Goal: Transaction & Acquisition: Purchase product/service

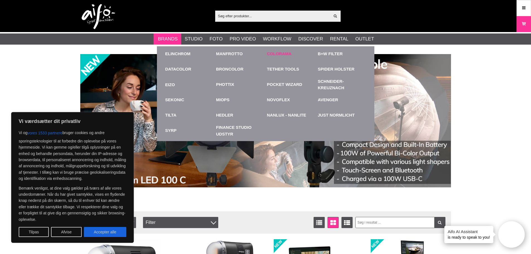
click at [274, 55] on link "Colorama" at bounding box center [279, 54] width 25 height 6
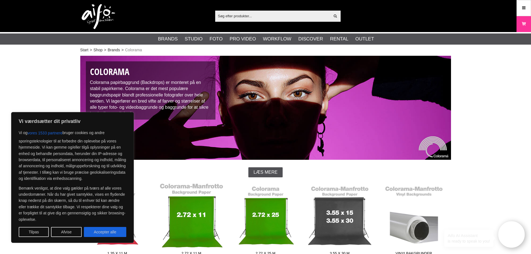
click at [203, 231] on link "2.72 x 11 m" at bounding box center [191, 220] width 74 height 75
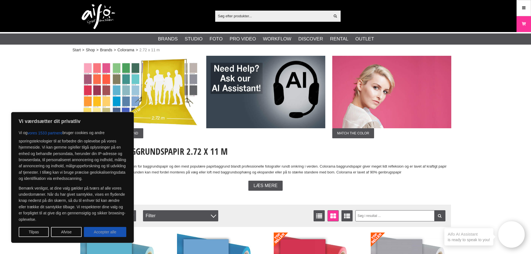
click at [109, 233] on button "Accepter alle" at bounding box center [105, 232] width 42 height 10
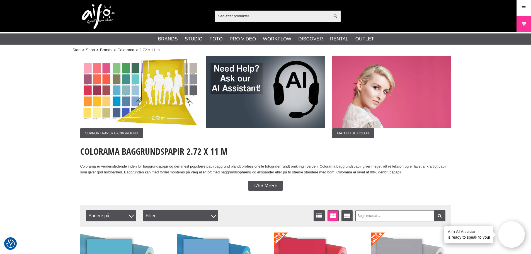
checkbox input "true"
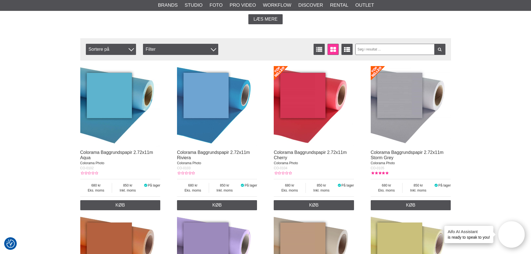
scroll to position [167, 0]
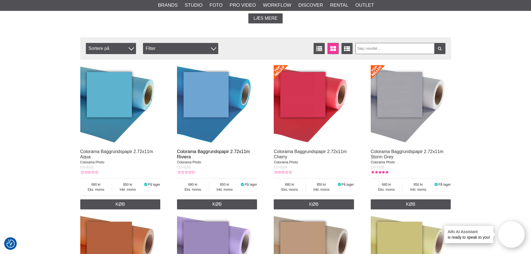
click at [204, 152] on link "Colorama Baggrundspapir 2.72x11m Riviera" at bounding box center [213, 154] width 73 height 10
